Goal: Task Accomplishment & Management: Manage account settings

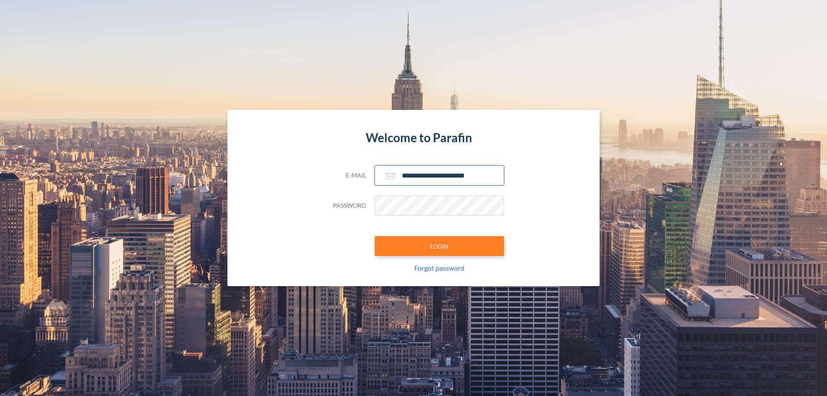
type input "**********"
click at [440, 246] on button "LOGIN" at bounding box center [439, 246] width 129 height 20
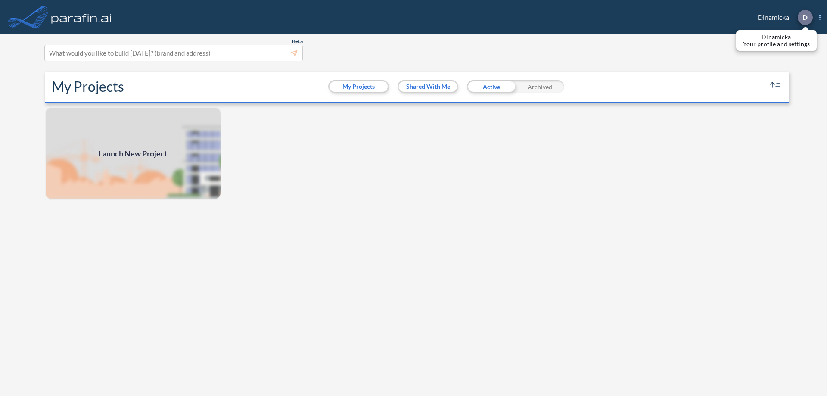
click at [805, 17] on p "D" at bounding box center [805, 17] width 5 height 8
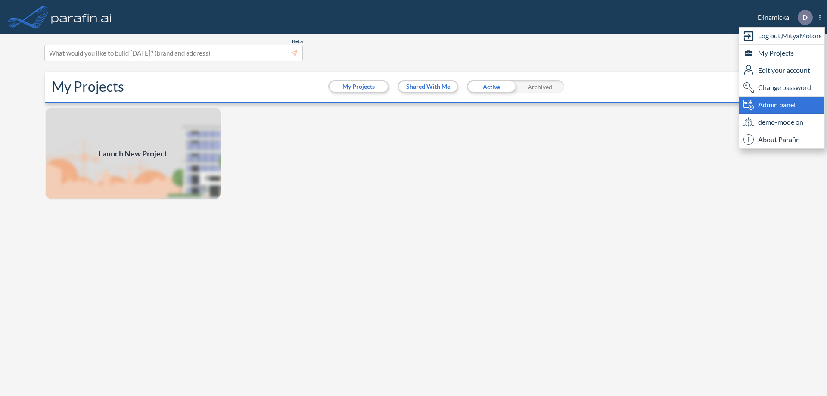
click at [782, 105] on span "Admin panel" at bounding box center [777, 105] width 37 height 10
